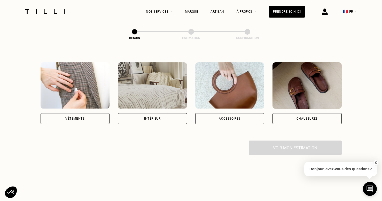
scroll to position [74, 0]
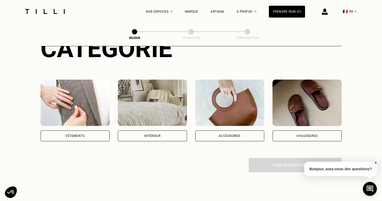
click at [82, 98] on img at bounding box center [75, 103] width 69 height 46
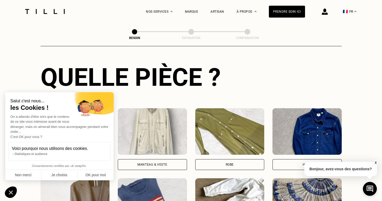
scroll to position [193, 0]
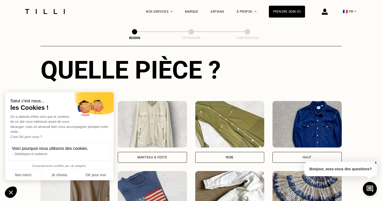
click at [232, 120] on img at bounding box center [229, 124] width 69 height 46
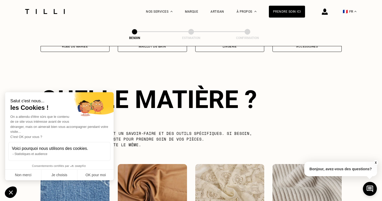
scroll to position [448, 0]
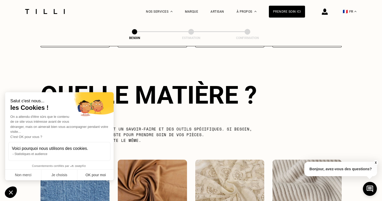
click at [105, 177] on button "OK pour moi" at bounding box center [95, 175] width 36 height 11
checkbox input "true"
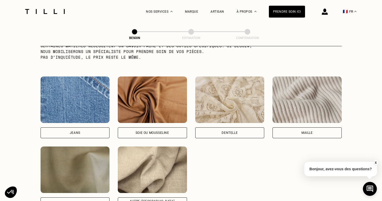
scroll to position [538, 0]
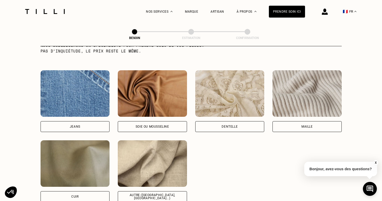
click at [153, 106] on img at bounding box center [152, 93] width 69 height 46
select select "FR"
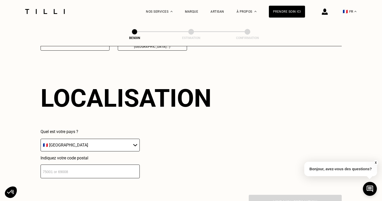
scroll to position [692, 0]
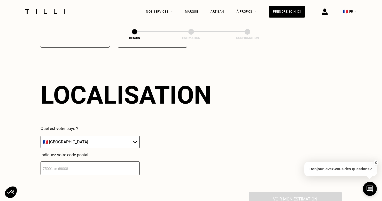
click at [119, 162] on input "number" at bounding box center [90, 168] width 99 height 14
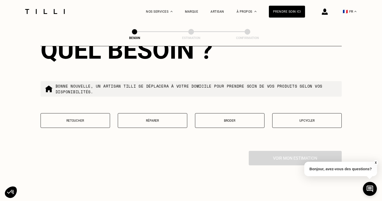
scroll to position [868, 0]
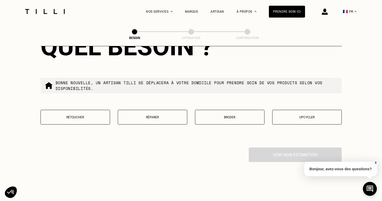
type input "33110"
click at [90, 115] on p "Retoucher" at bounding box center [75, 117] width 64 height 4
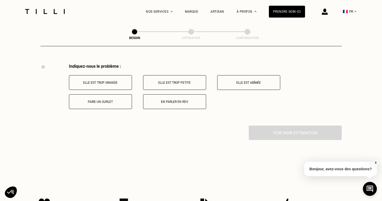
scroll to position [953, 0]
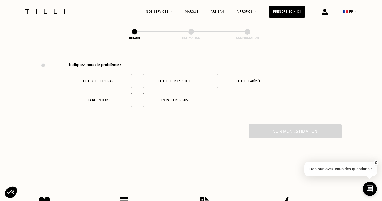
click at [121, 79] on p "Elle est trop grande" at bounding box center [100, 81] width 57 height 4
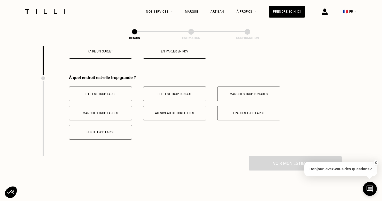
scroll to position [1015, 0]
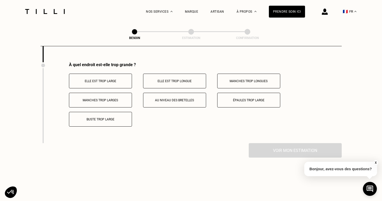
click at [124, 79] on p "Elle est trop large" at bounding box center [100, 81] width 57 height 4
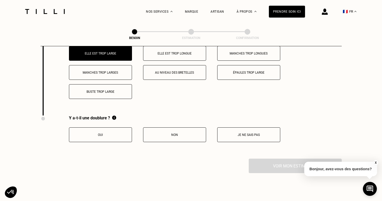
scroll to position [1048, 0]
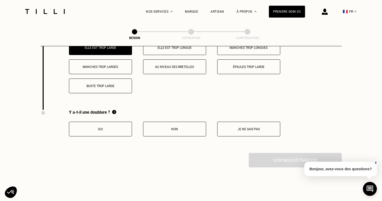
click at [112, 122] on button "Oui" at bounding box center [100, 129] width 63 height 15
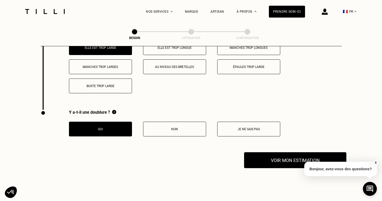
click at [256, 158] on button "Voir mon estimation" at bounding box center [295, 160] width 102 height 16
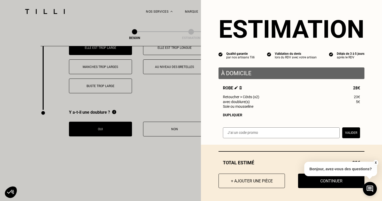
scroll to position [2, 0]
click at [375, 162] on button "X" at bounding box center [375, 163] width 5 height 6
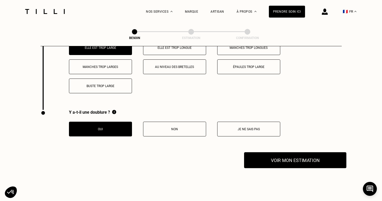
click at [293, 153] on button "Voir mon estimation" at bounding box center [295, 160] width 102 height 16
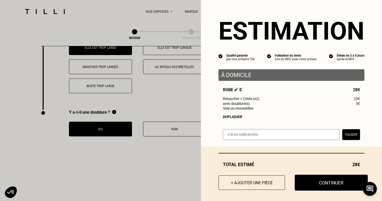
click at [321, 180] on button "Continuer" at bounding box center [331, 183] width 73 height 16
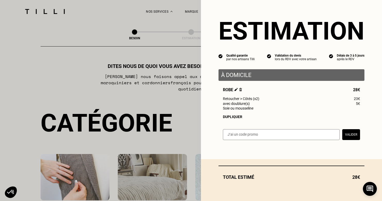
select select "FR"
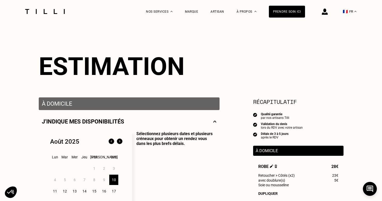
scroll to position [129, 0]
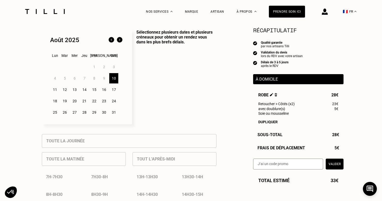
click at [58, 88] on div "11" at bounding box center [54, 89] width 9 height 10
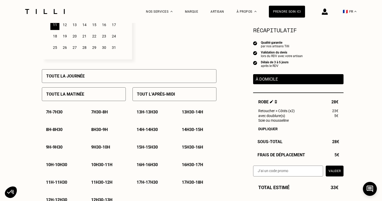
scroll to position [206, 0]
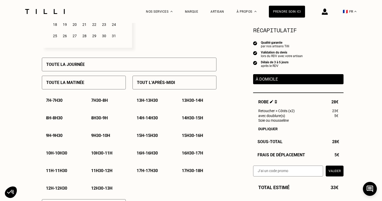
click at [100, 83] on div "Toute la matinée" at bounding box center [84, 83] width 84 height 14
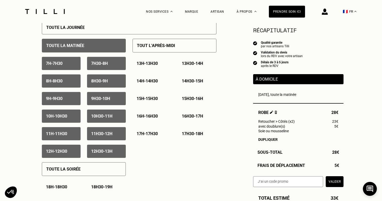
scroll to position [248, 0]
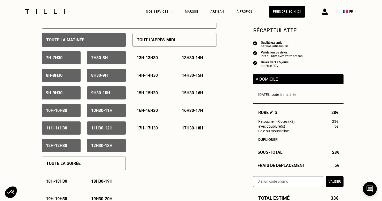
click at [106, 143] on p "12h30 - 13h" at bounding box center [101, 145] width 21 height 5
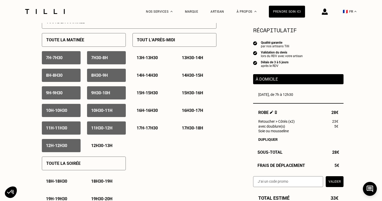
click at [72, 142] on div "12h - 12h30" at bounding box center [61, 145] width 39 height 13
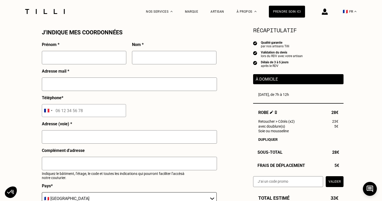
scroll to position [479, 0]
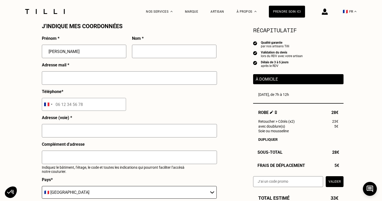
type input "[PERSON_NAME]"
type input "Sarrazin"
click at [100, 76] on input "[STREET_ADDRESS]" at bounding box center [129, 77] width 175 height 13
drag, startPoint x: 95, startPoint y: 77, endPoint x: 22, endPoint y: 74, distance: 72.7
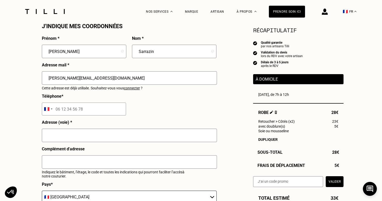
type input "[PERSON_NAME][EMAIL_ADDRESS][DOMAIN_NAME]"
click at [140, 89] on span "connecter" at bounding box center [132, 88] width 16 height 4
